Goal: Task Accomplishment & Management: Manage account settings

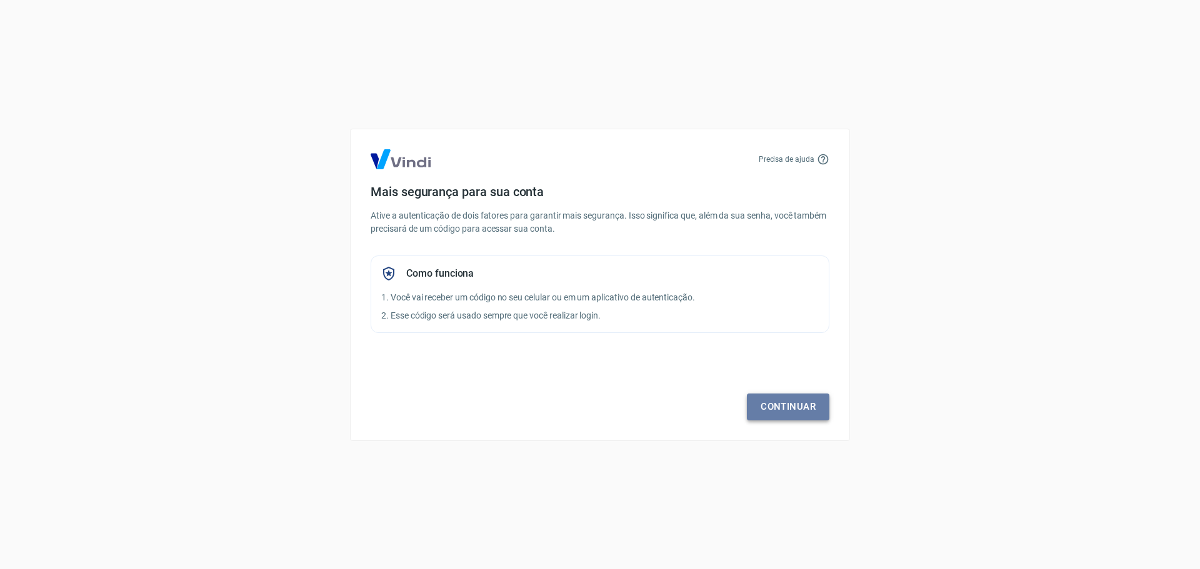
click at [806, 407] on link "Continuar" at bounding box center [788, 407] width 82 height 26
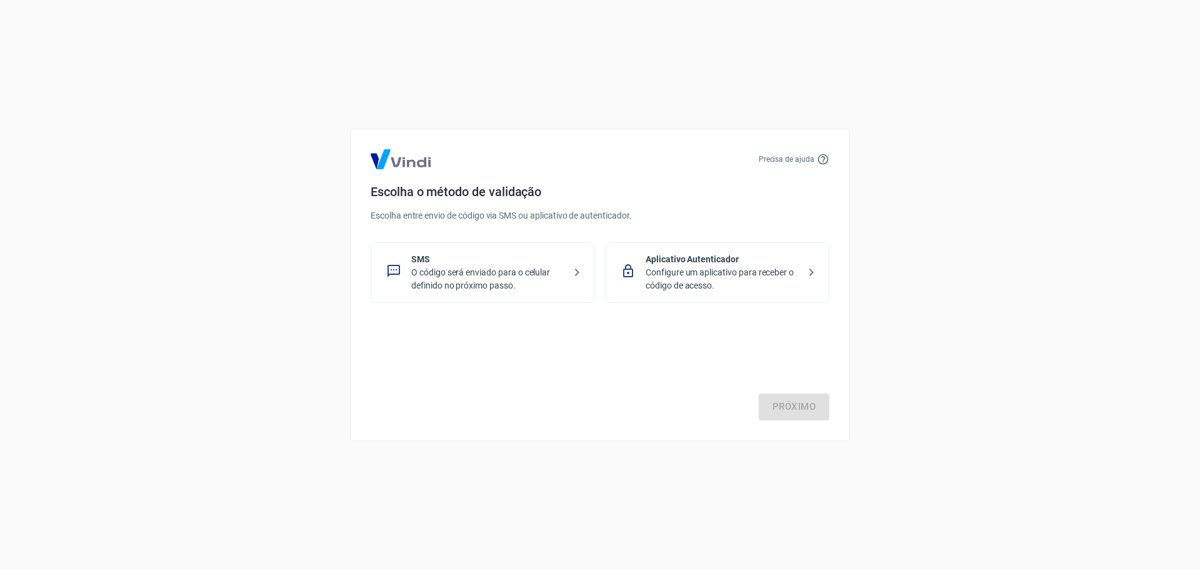
click at [464, 265] on p "SMS" at bounding box center [487, 259] width 153 height 13
click at [792, 398] on link "Próximo" at bounding box center [794, 407] width 71 height 26
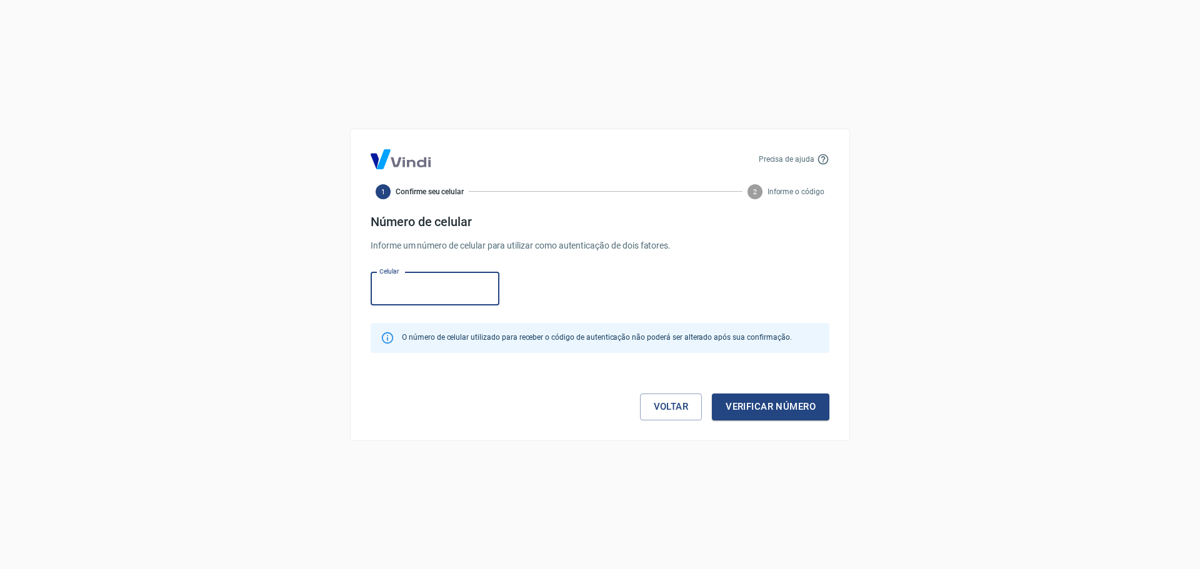
click at [467, 286] on input "Celular" at bounding box center [435, 288] width 129 height 33
type input "[PHONE_NUMBER]"
click at [777, 401] on button "Verificar número" at bounding box center [770, 407] width 117 height 26
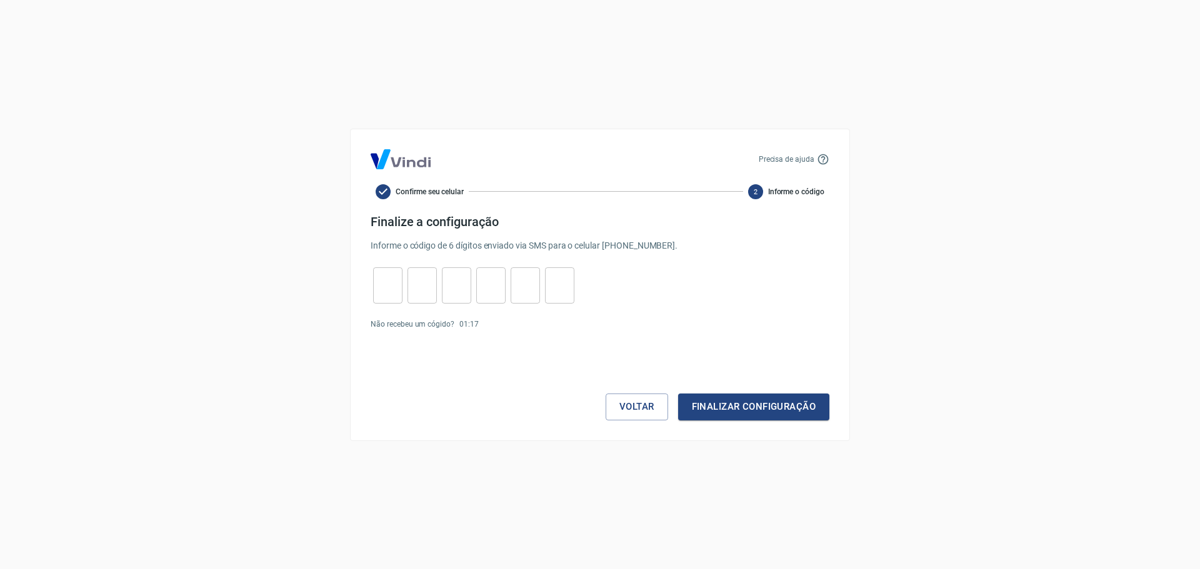
click at [391, 291] on input "tel" at bounding box center [387, 285] width 29 height 27
type input "5"
type input "9"
type input "2"
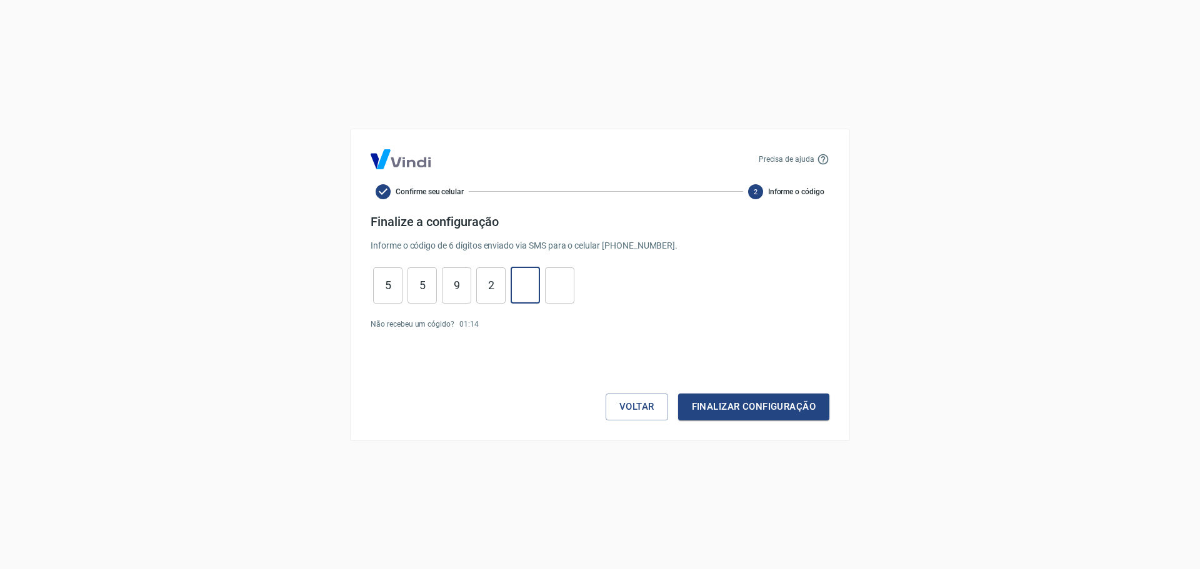
type input "3"
type input "1"
click at [800, 409] on button "Finalizar configuração" at bounding box center [753, 407] width 151 height 26
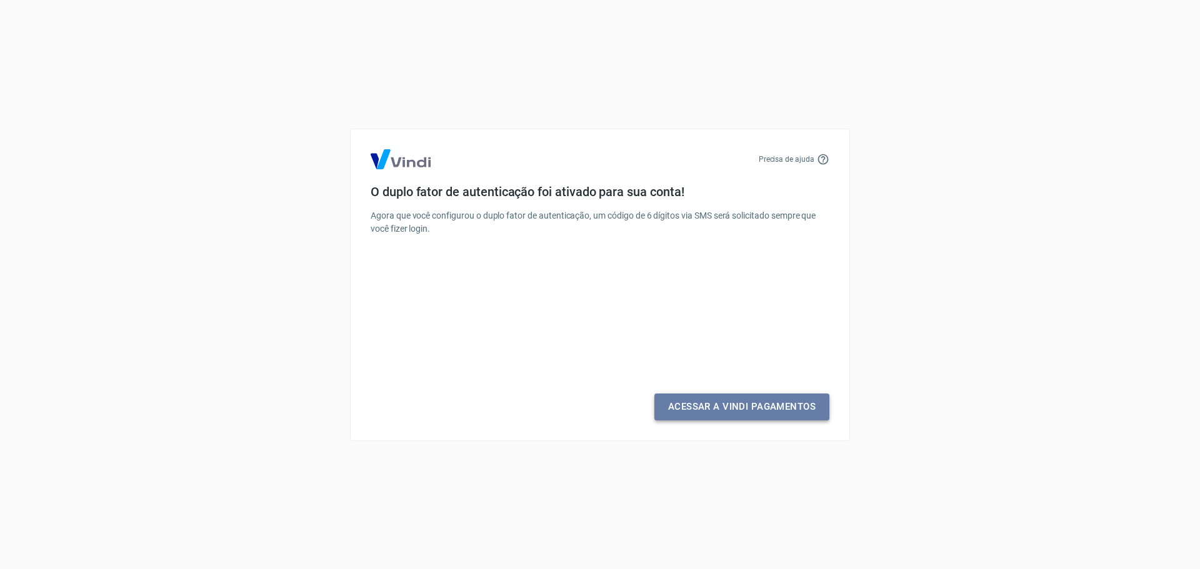
click at [746, 411] on link "Acessar a Vindi Pagamentos" at bounding box center [741, 407] width 175 height 26
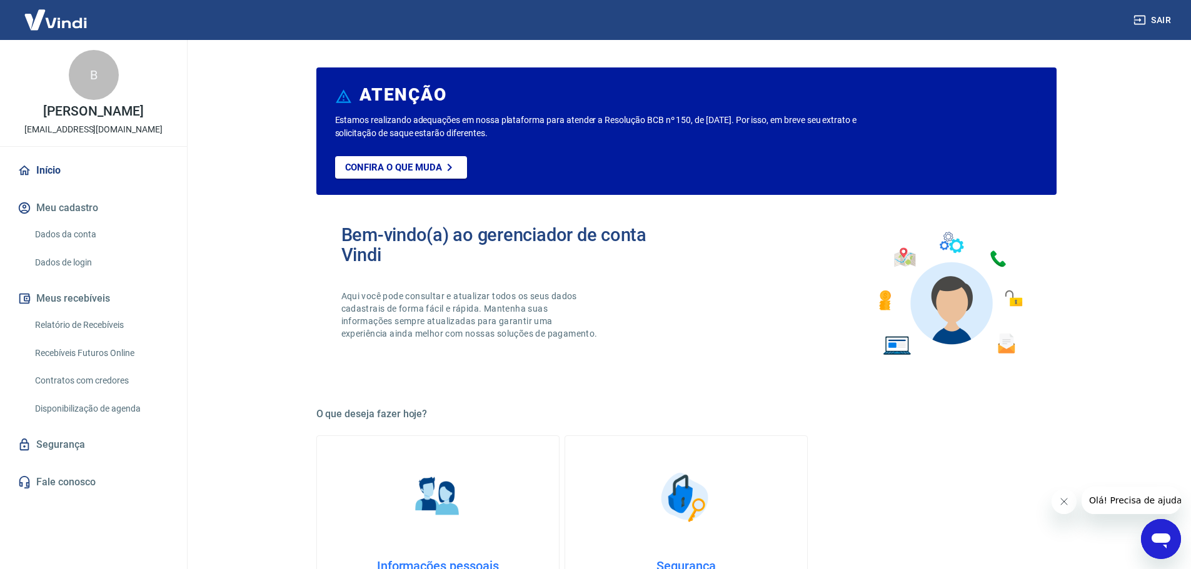
drag, startPoint x: 19, startPoint y: 128, endPoint x: 171, endPoint y: 126, distance: 151.3
click at [171, 126] on div "B [PERSON_NAME] [EMAIL_ADDRESS][DOMAIN_NAME]" at bounding box center [93, 93] width 187 height 106
copy p "[EMAIL_ADDRESS][DOMAIN_NAME]"
click at [306, 190] on div "ATENÇÃO Estamos realizando adequações em nossa plataforma para atender a Resolu…" at bounding box center [686, 545] width 770 height 1010
click at [77, 242] on link "Dados da conta" at bounding box center [101, 235] width 142 height 26
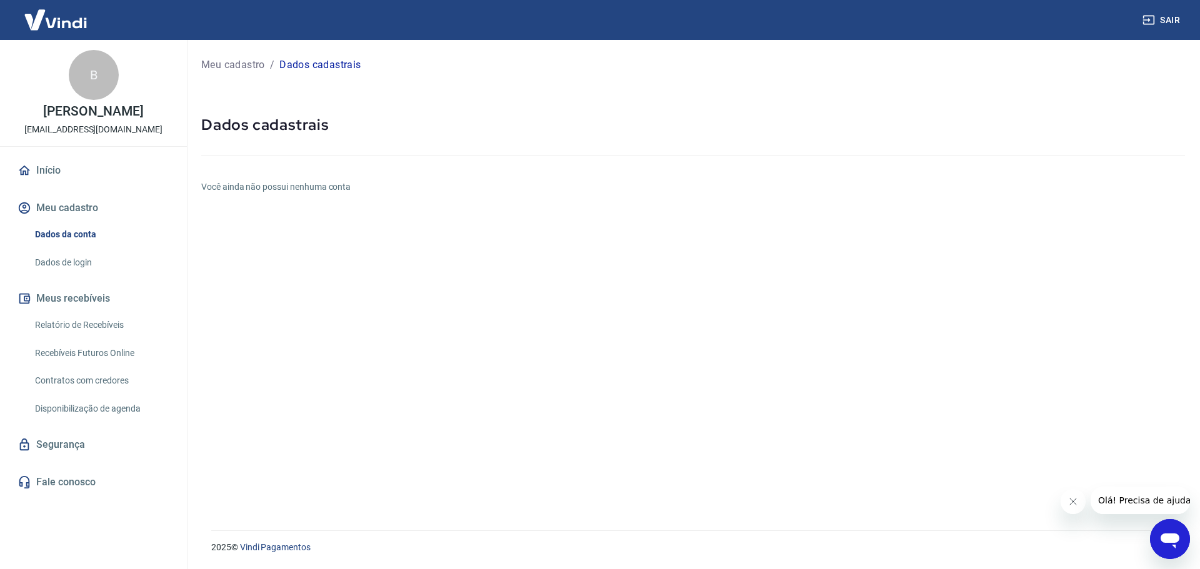
click at [1156, 12] on button "Sair" at bounding box center [1162, 20] width 45 height 23
